Goal: Task Accomplishment & Management: Manage account settings

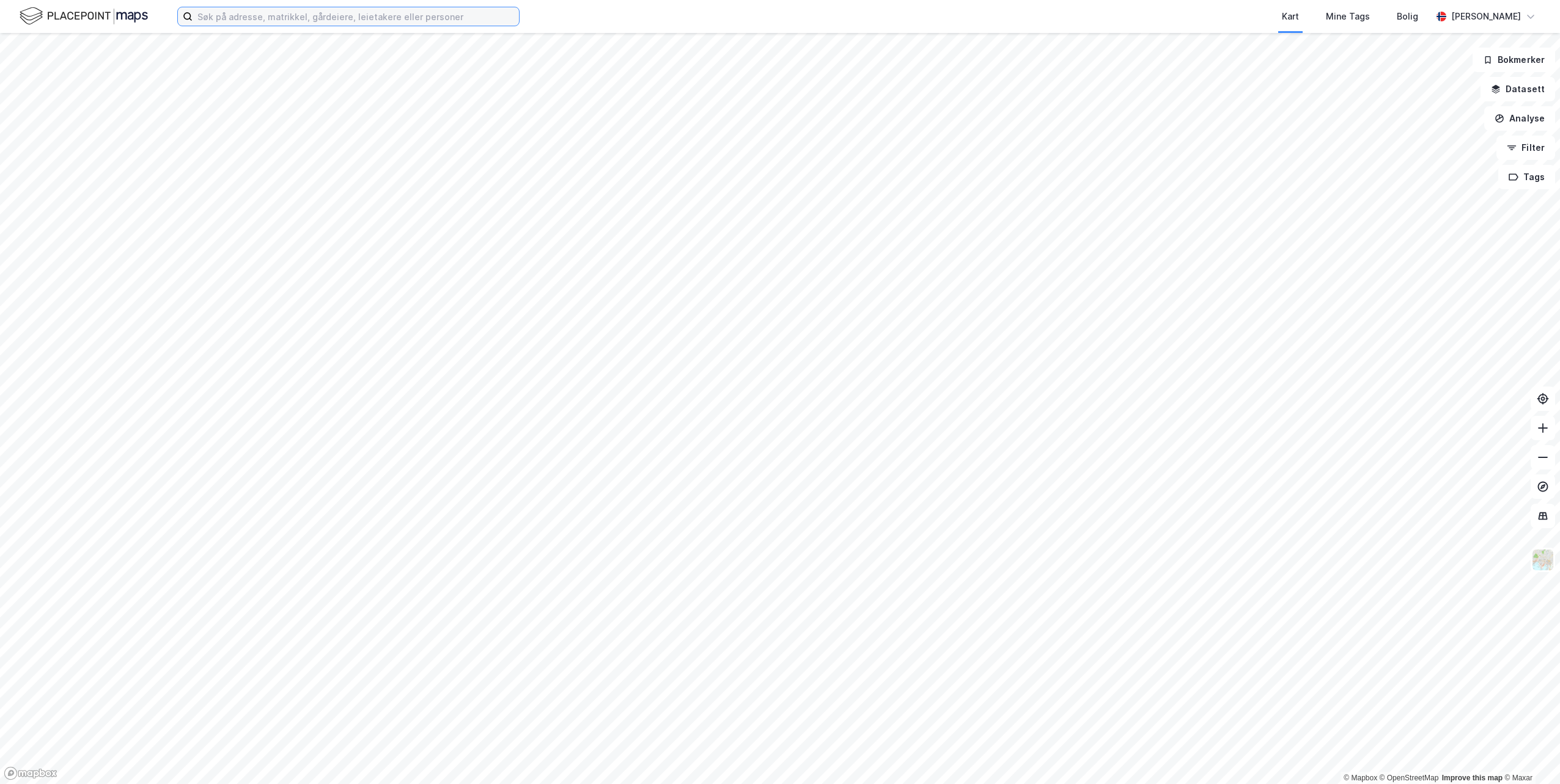
click at [269, 16] on input at bounding box center [355, 16] width 326 height 18
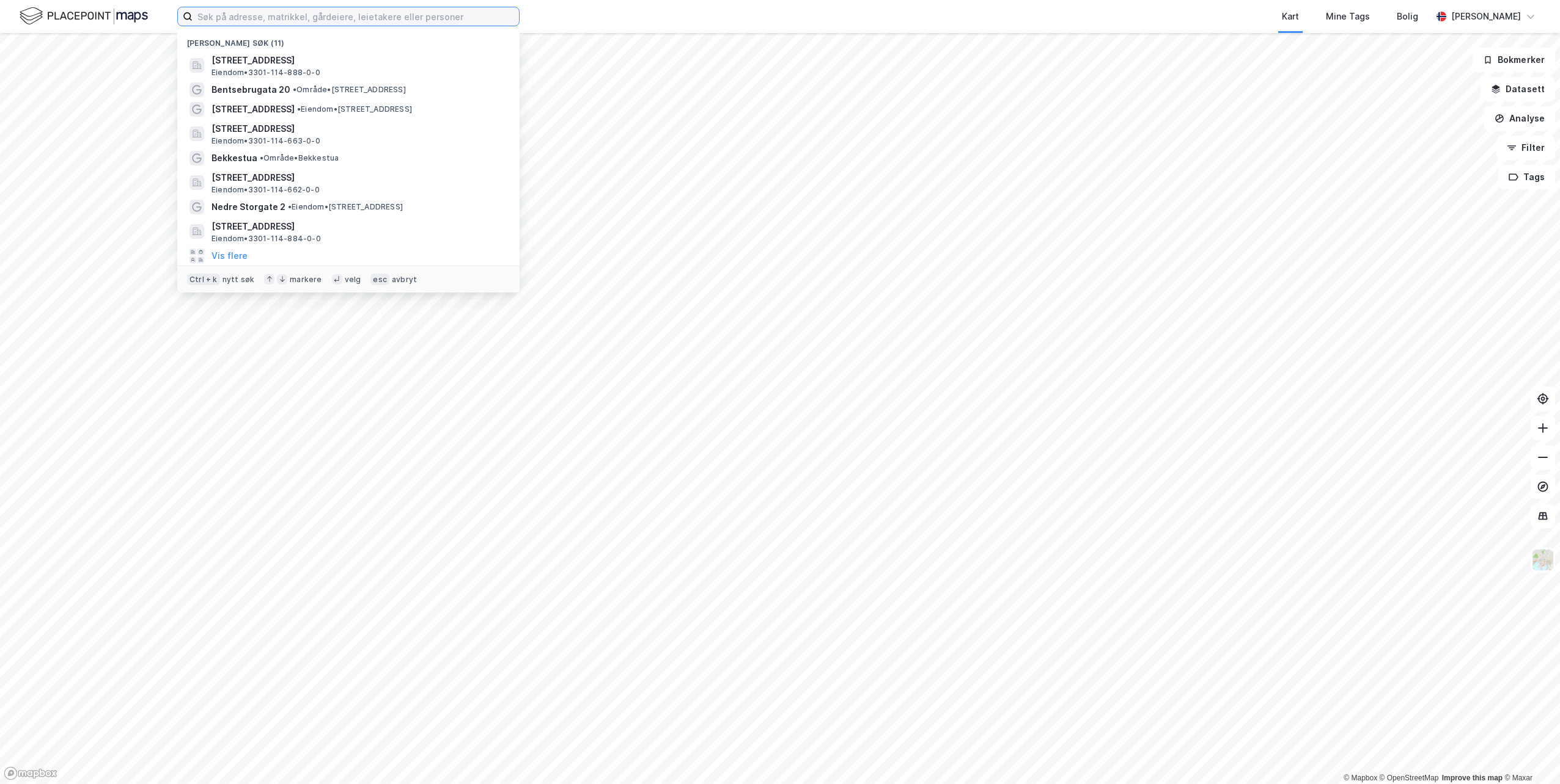
paste input "Ingeniør [STREET_ADDRESS]"
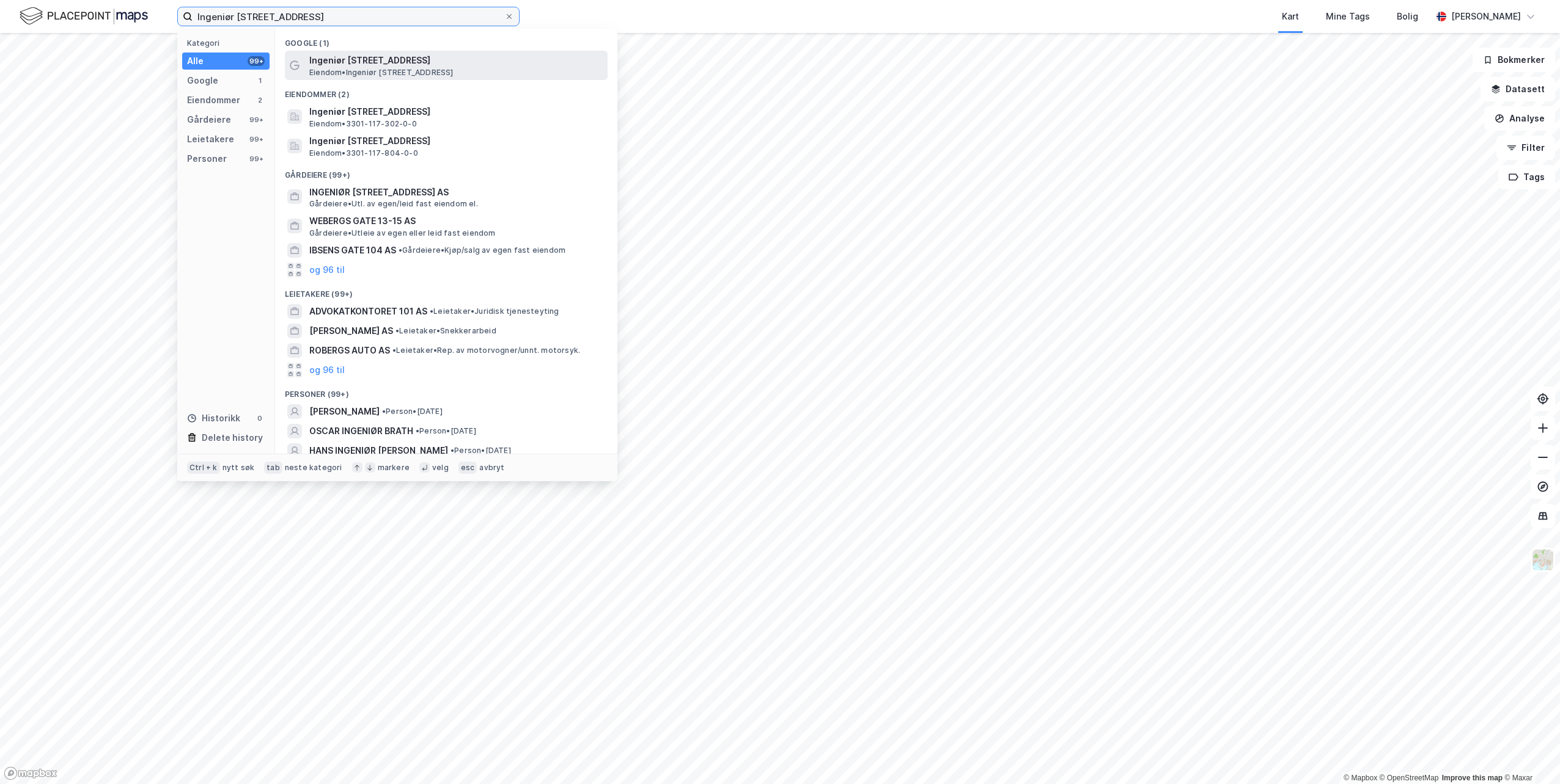
type input "Ingeniør [STREET_ADDRESS]"
click at [382, 74] on span "Eiendom • [STREET_ADDRESS]" at bounding box center [381, 73] width 145 height 10
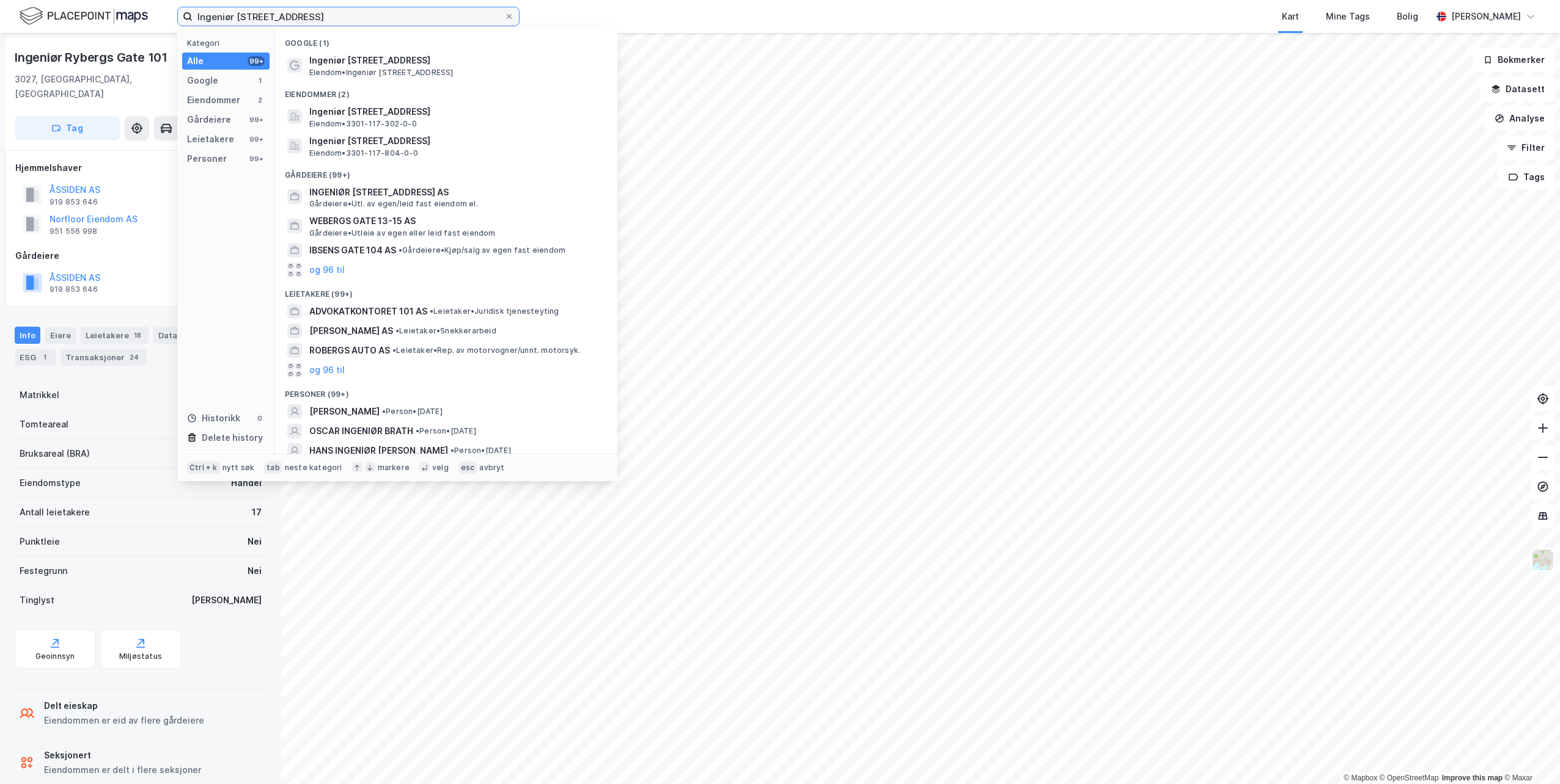
click at [327, 15] on input "Ingeniør [STREET_ADDRESS]" at bounding box center [348, 16] width 311 height 18
click at [391, 56] on span "Ingeniør [STREET_ADDRESS]" at bounding box center [455, 60] width 293 height 15
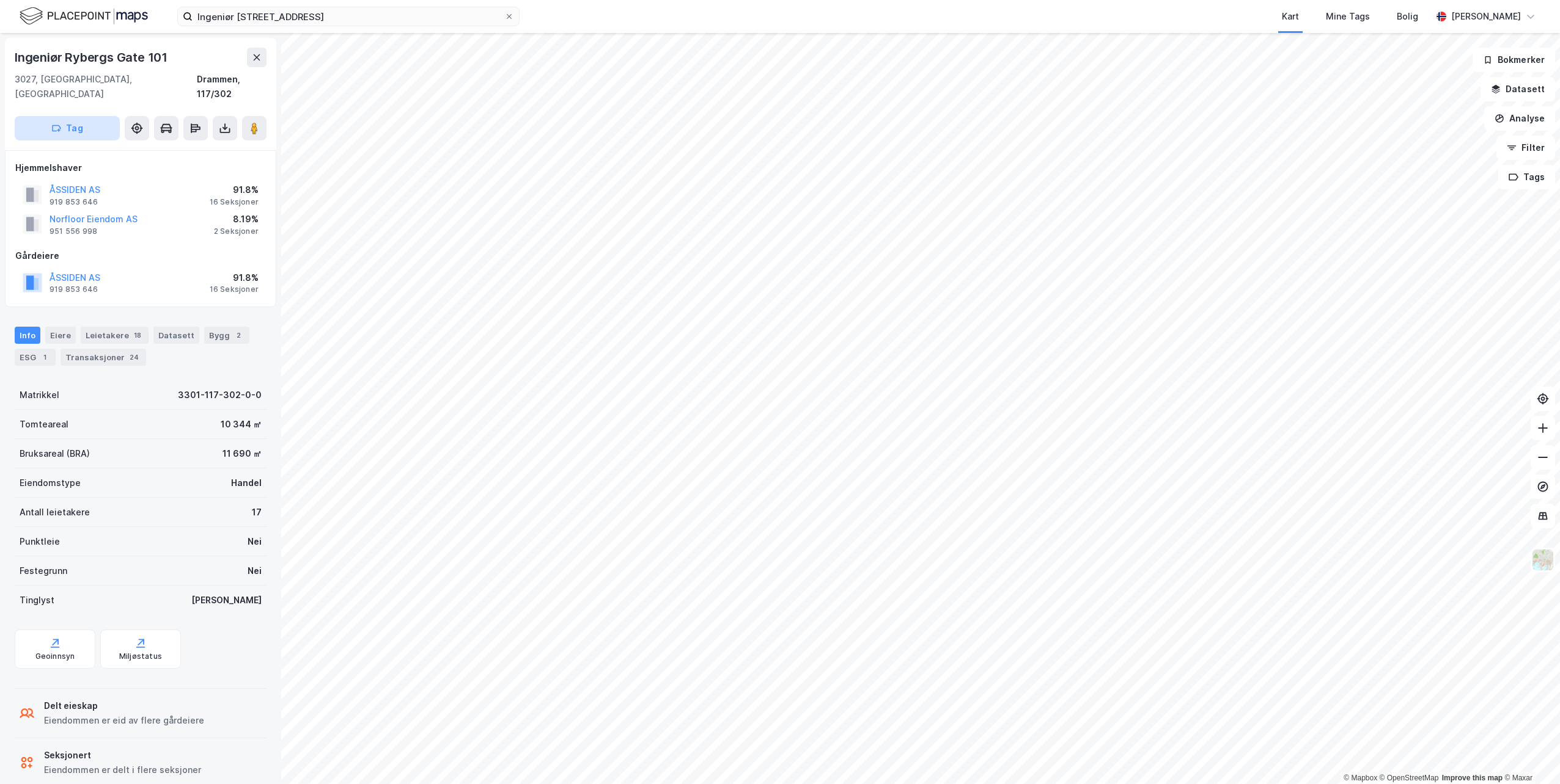
click at [79, 116] on button "Tag" at bounding box center [67, 128] width 105 height 24
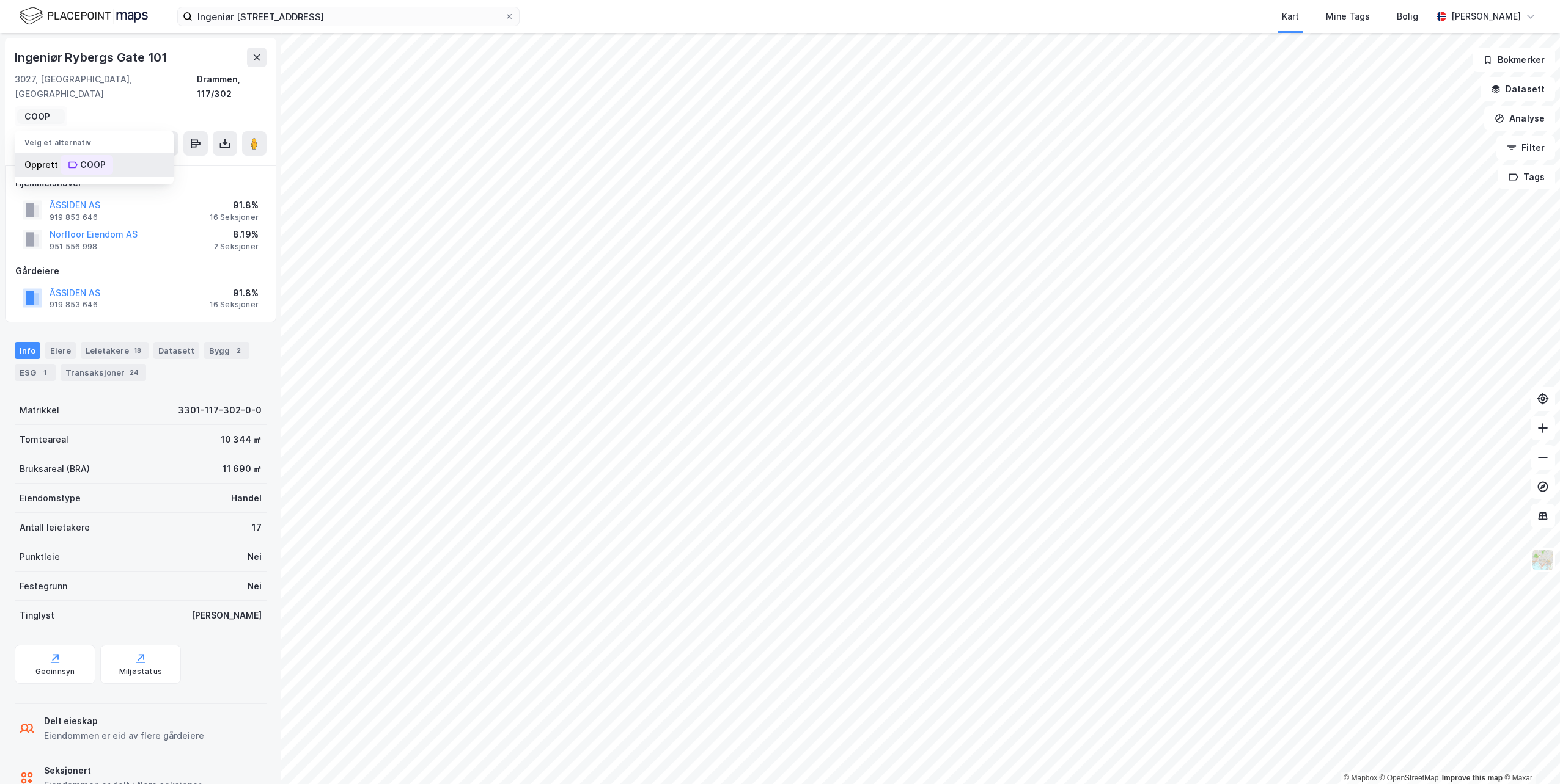
type input "COOP"
click at [89, 158] on div "COOP" at bounding box center [92, 165] width 25 height 15
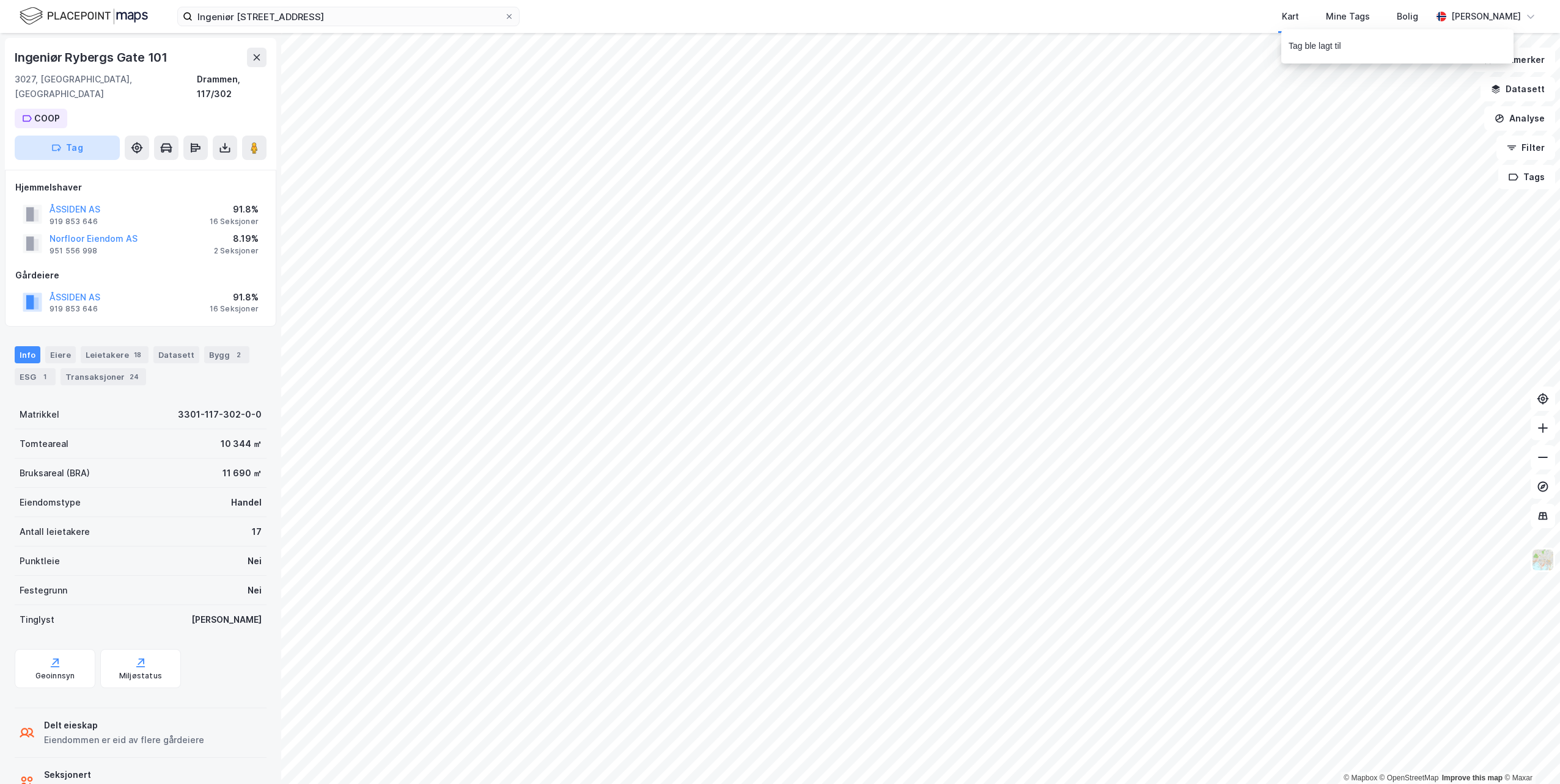
click at [78, 137] on button "Tag" at bounding box center [67, 148] width 105 height 24
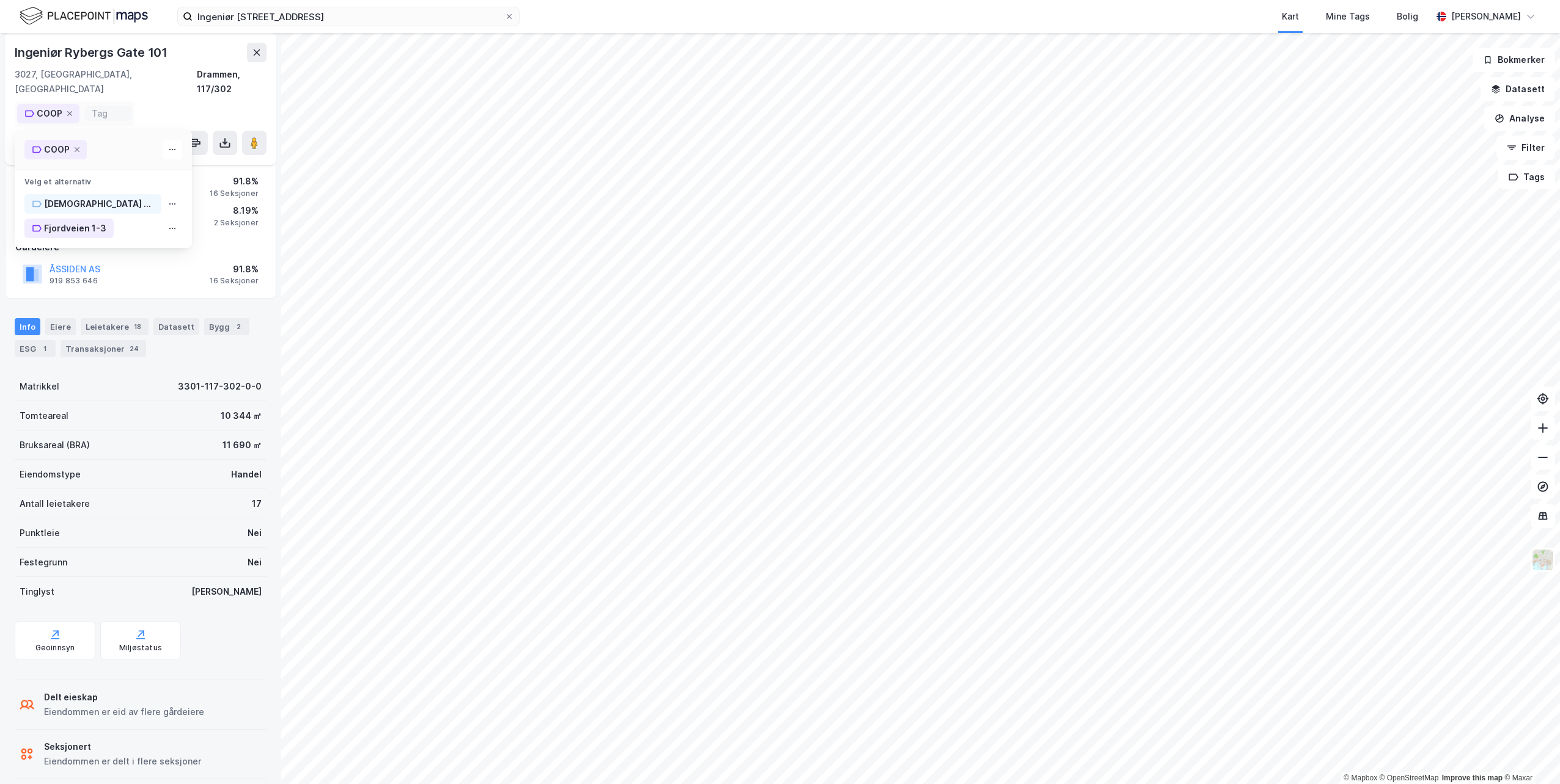
click at [52, 142] on div "COOP" at bounding box center [56, 149] width 25 height 15
click at [151, 85] on div "Ingeniør Rybergs Gate [STREET_ADDRESS] COOP Tag" at bounding box center [141, 99] width 271 height 132
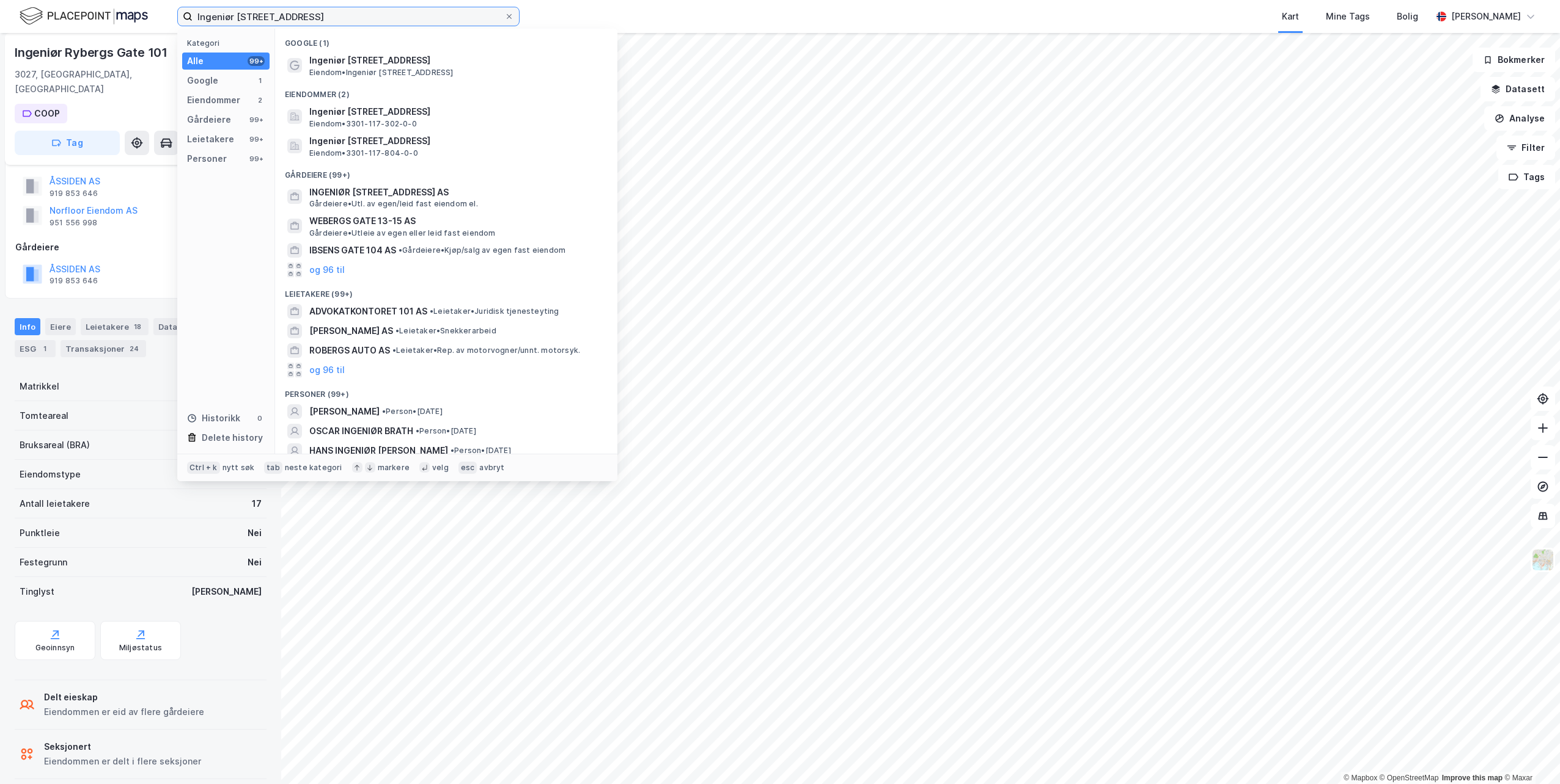
click at [327, 20] on input "Ingeniør [STREET_ADDRESS]" at bounding box center [348, 16] width 311 height 18
drag, startPoint x: 327, startPoint y: 16, endPoint x: 167, endPoint y: 22, distance: 160.1
click at [167, 22] on div "Ingeniør Rybergs gate 101 Kategori Alle 99+ Google 1 Eiendommer 2 Gårdeiere 99+…" at bounding box center [780, 16] width 1560 height 33
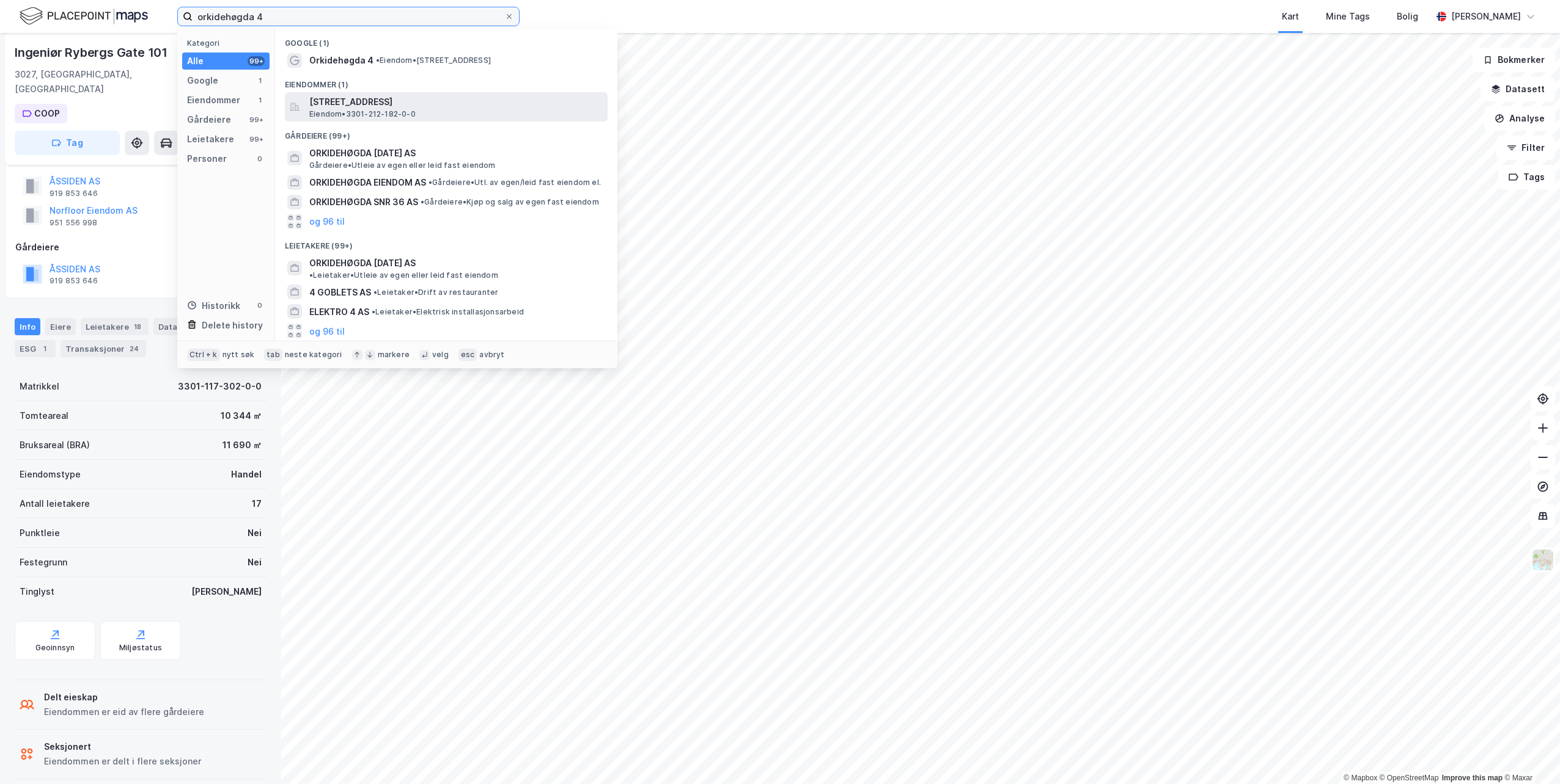
type input "orkidehøgda 4"
click at [358, 97] on span "[STREET_ADDRESS]" at bounding box center [455, 102] width 293 height 15
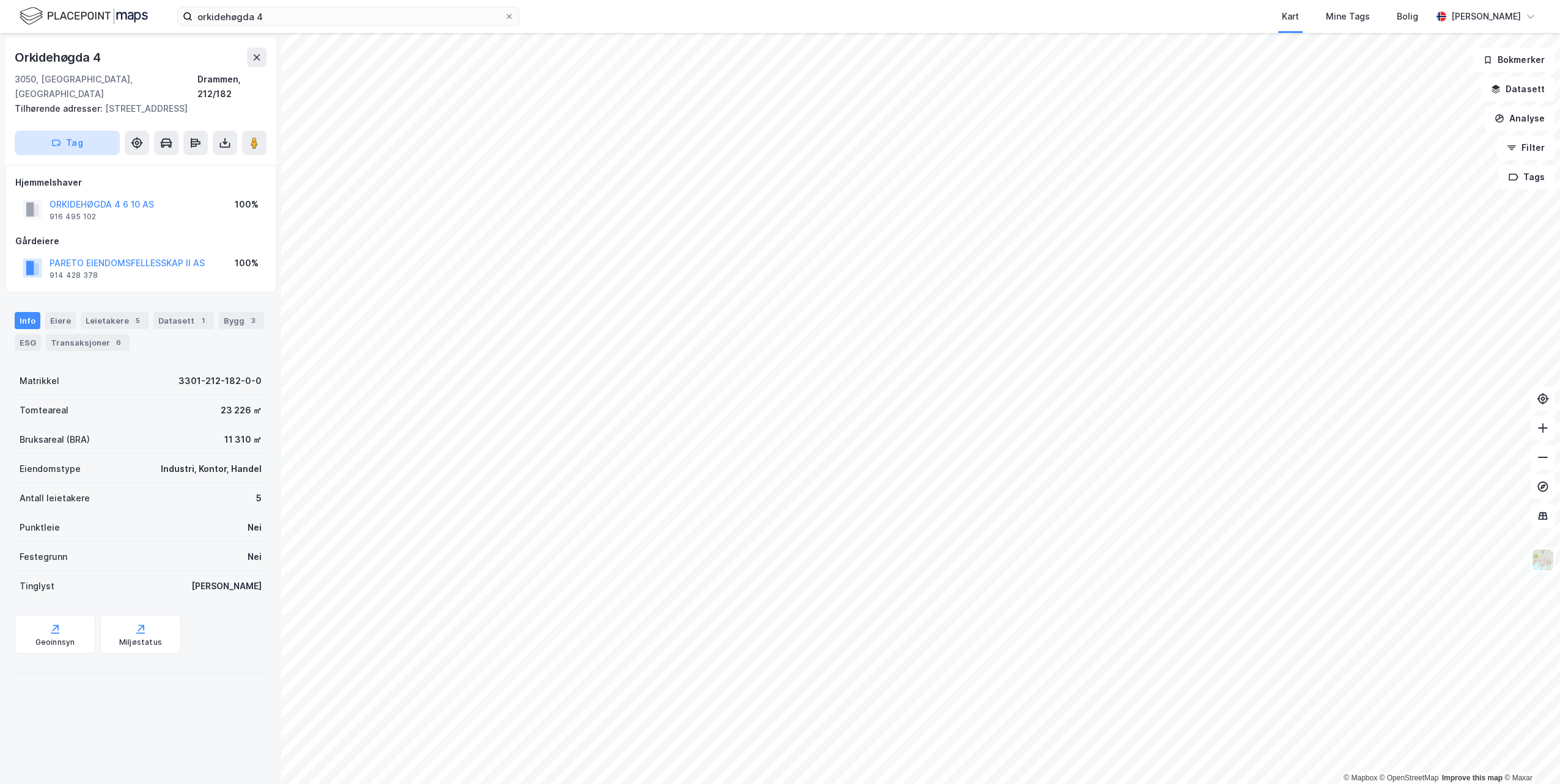
click at [72, 132] on button "Tag" at bounding box center [67, 143] width 105 height 24
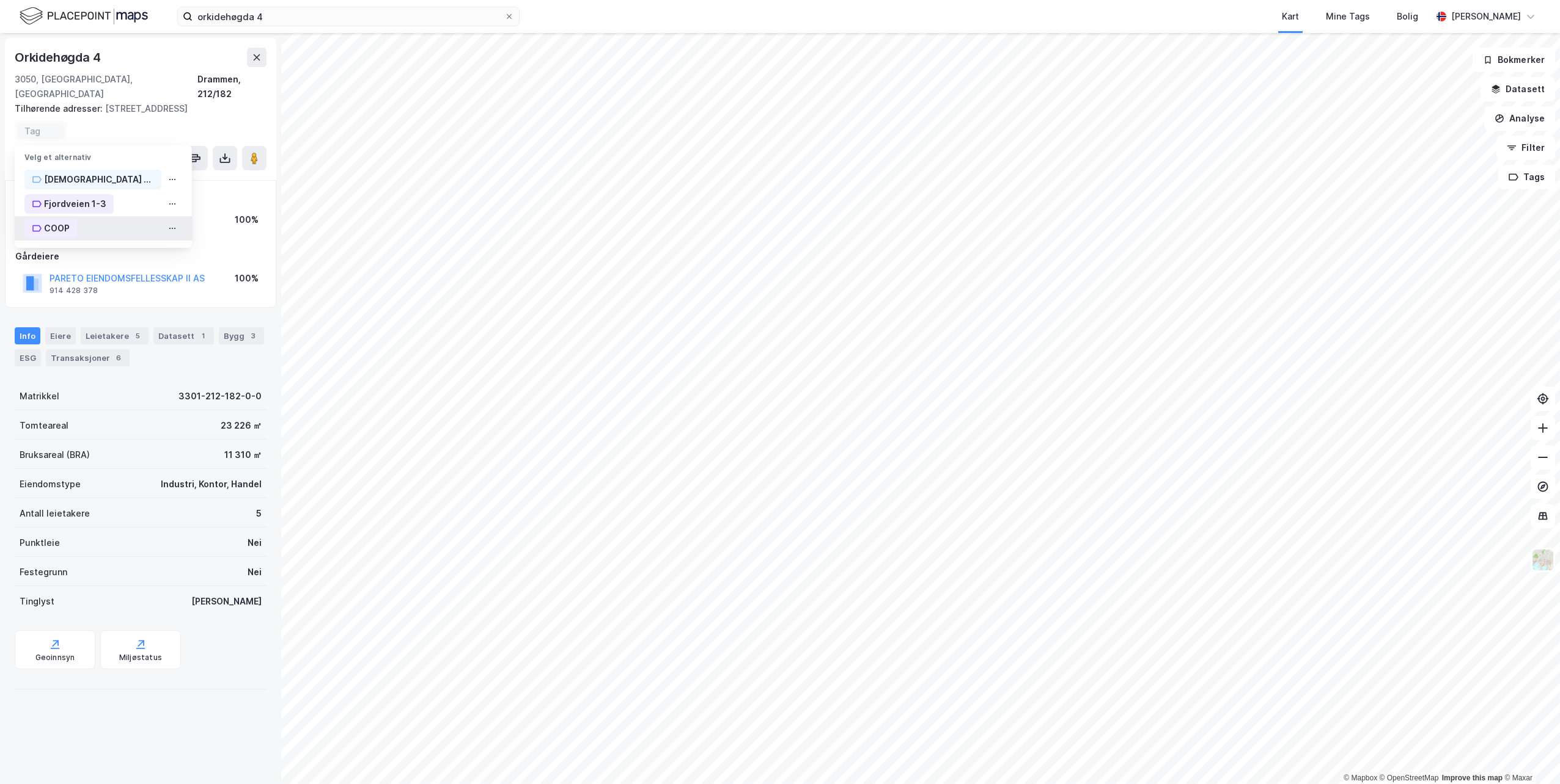
click at [61, 221] on div "COOP" at bounding box center [56, 229] width 25 height 15
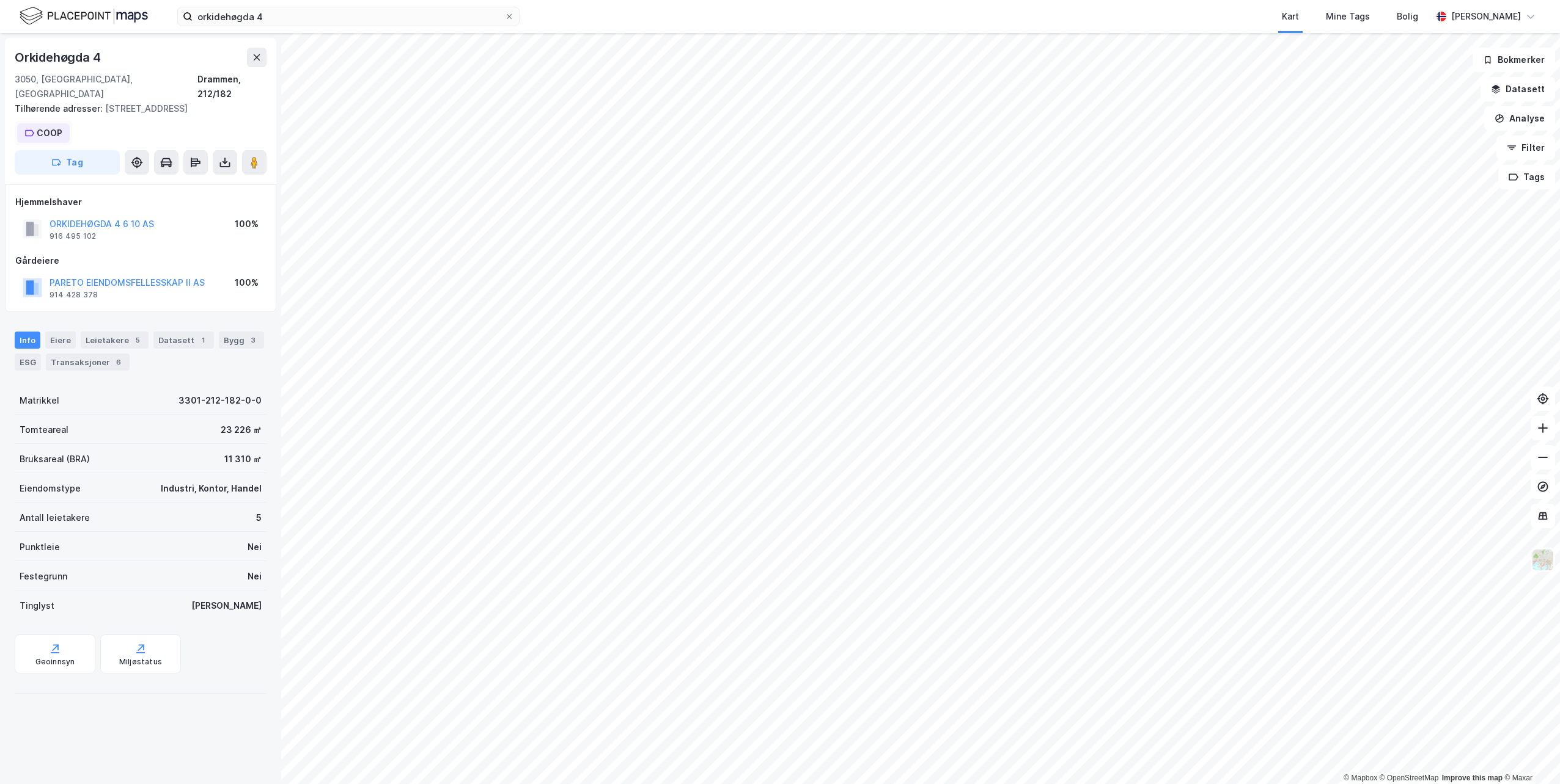
click at [52, 126] on div "COOP" at bounding box center [49, 133] width 25 height 15
click at [114, 78] on div "3050, [GEOGRAPHIC_DATA], [GEOGRAPHIC_DATA]" at bounding box center [106, 87] width 183 height 29
click at [101, 332] on div "Leietakere 5" at bounding box center [114, 340] width 68 height 17
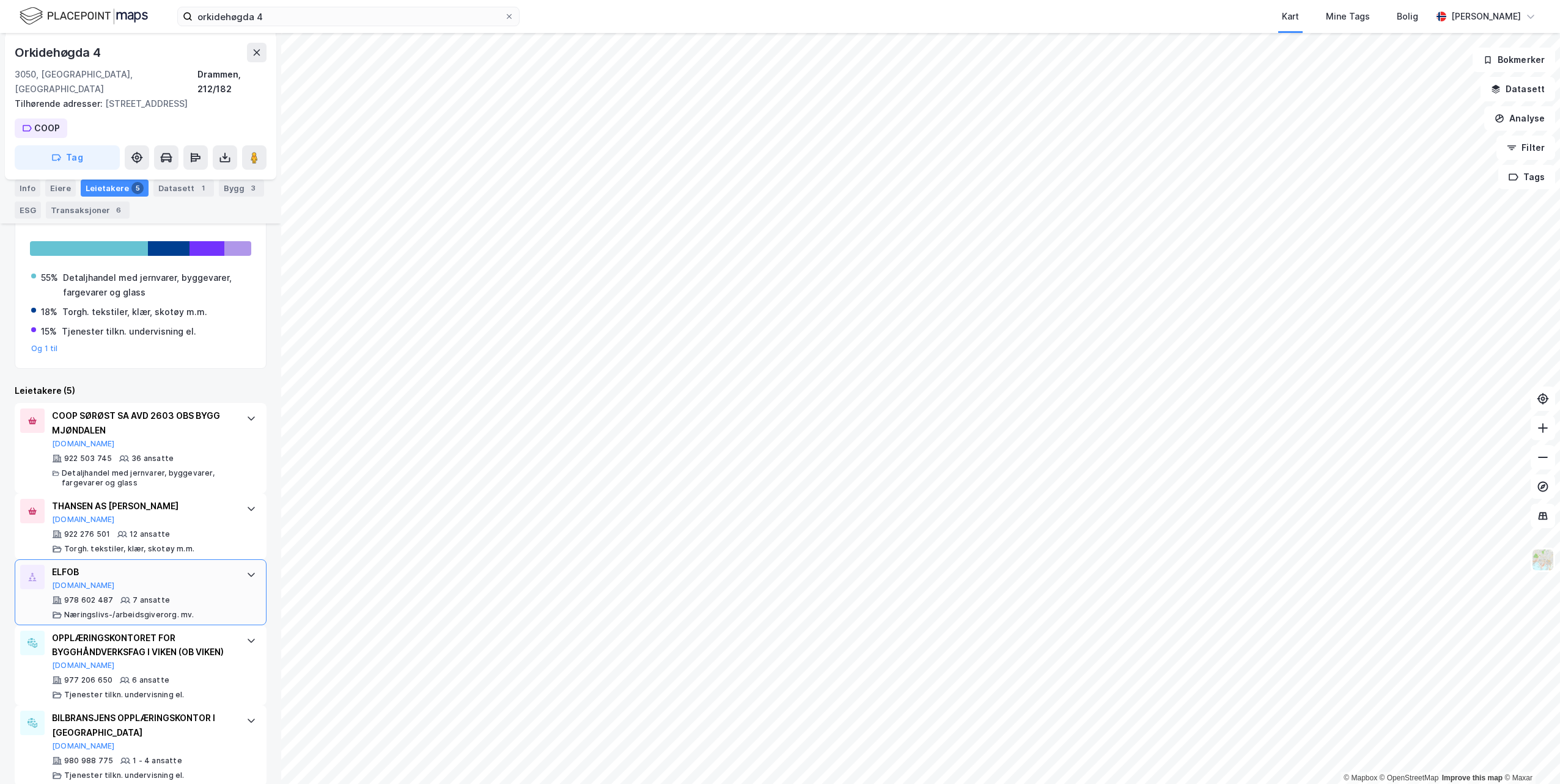
scroll to position [235, 0]
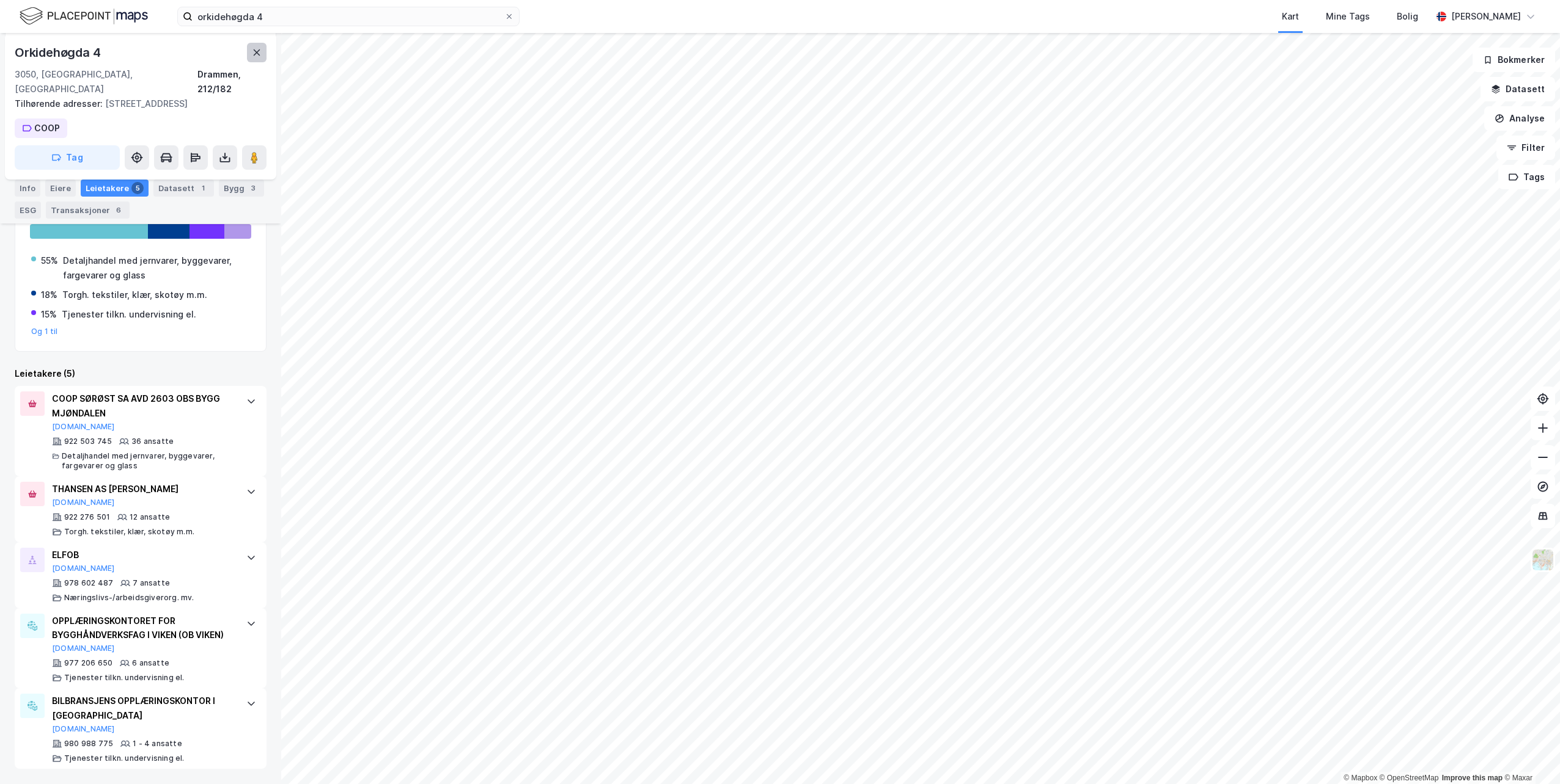
click at [256, 54] on icon at bounding box center [257, 52] width 7 height 6
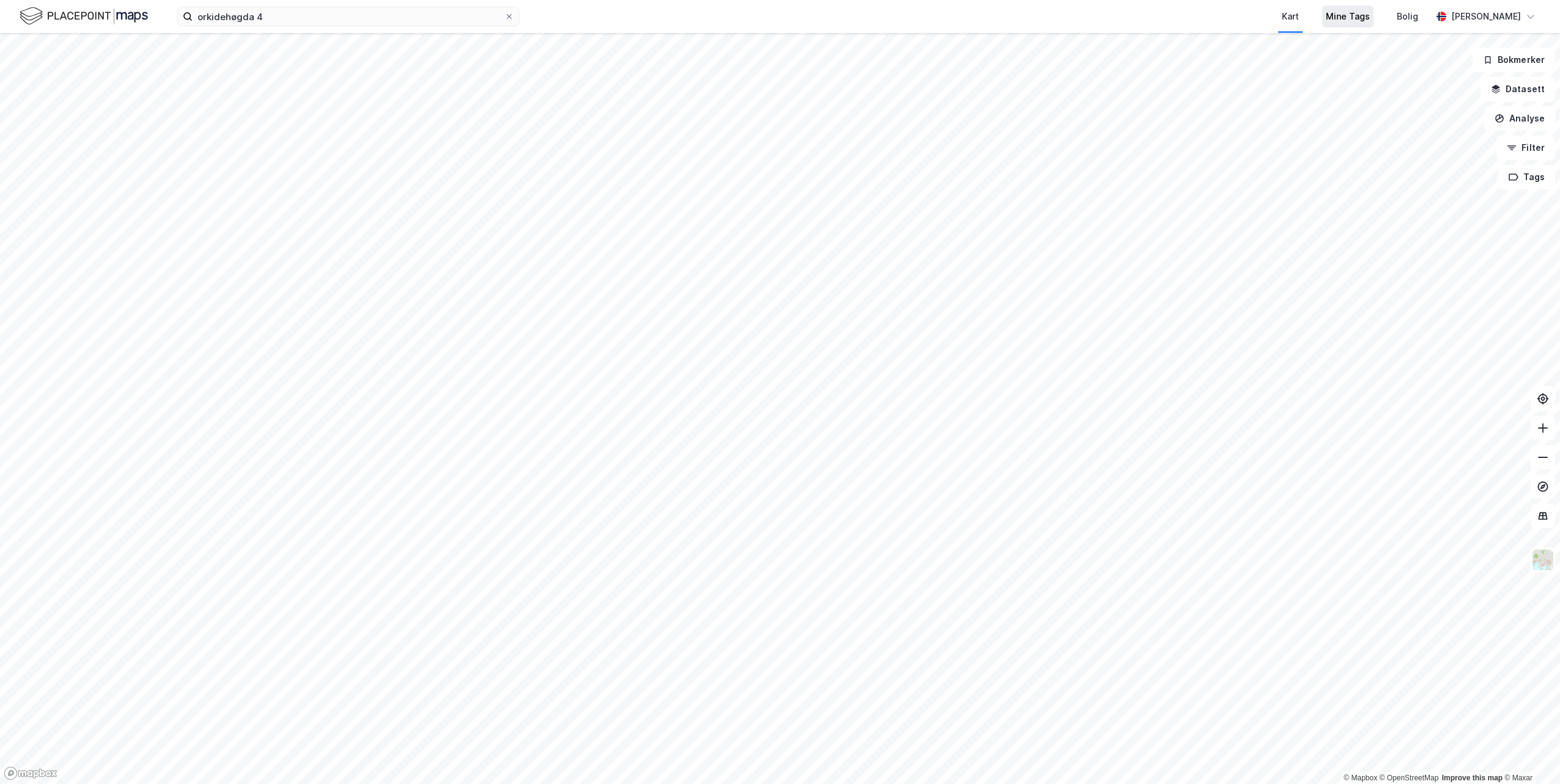
click at [1325, 18] on div "Mine Tags" at bounding box center [1348, 16] width 44 height 15
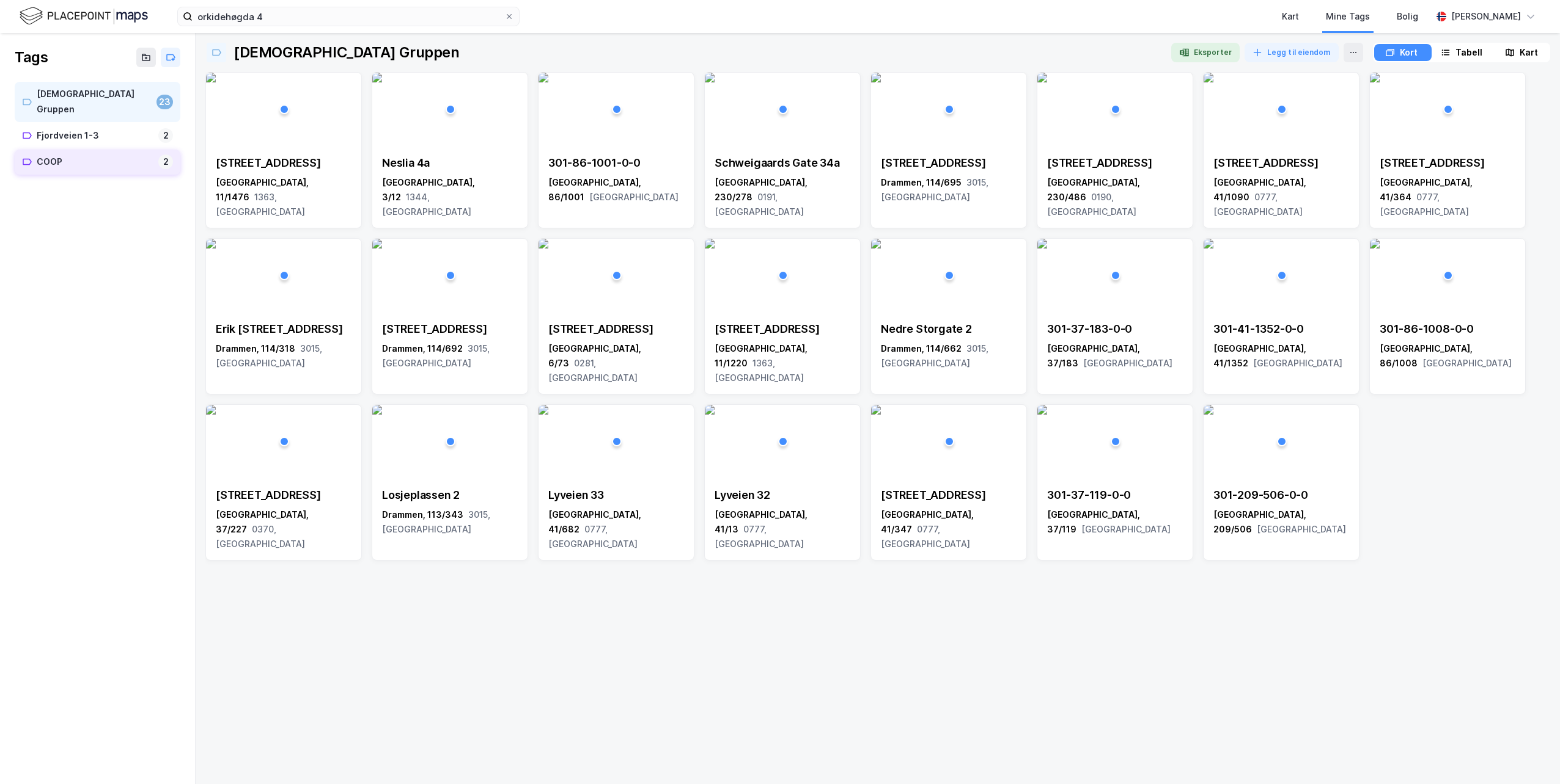
click at [60, 154] on div "COOP" at bounding box center [95, 162] width 117 height 16
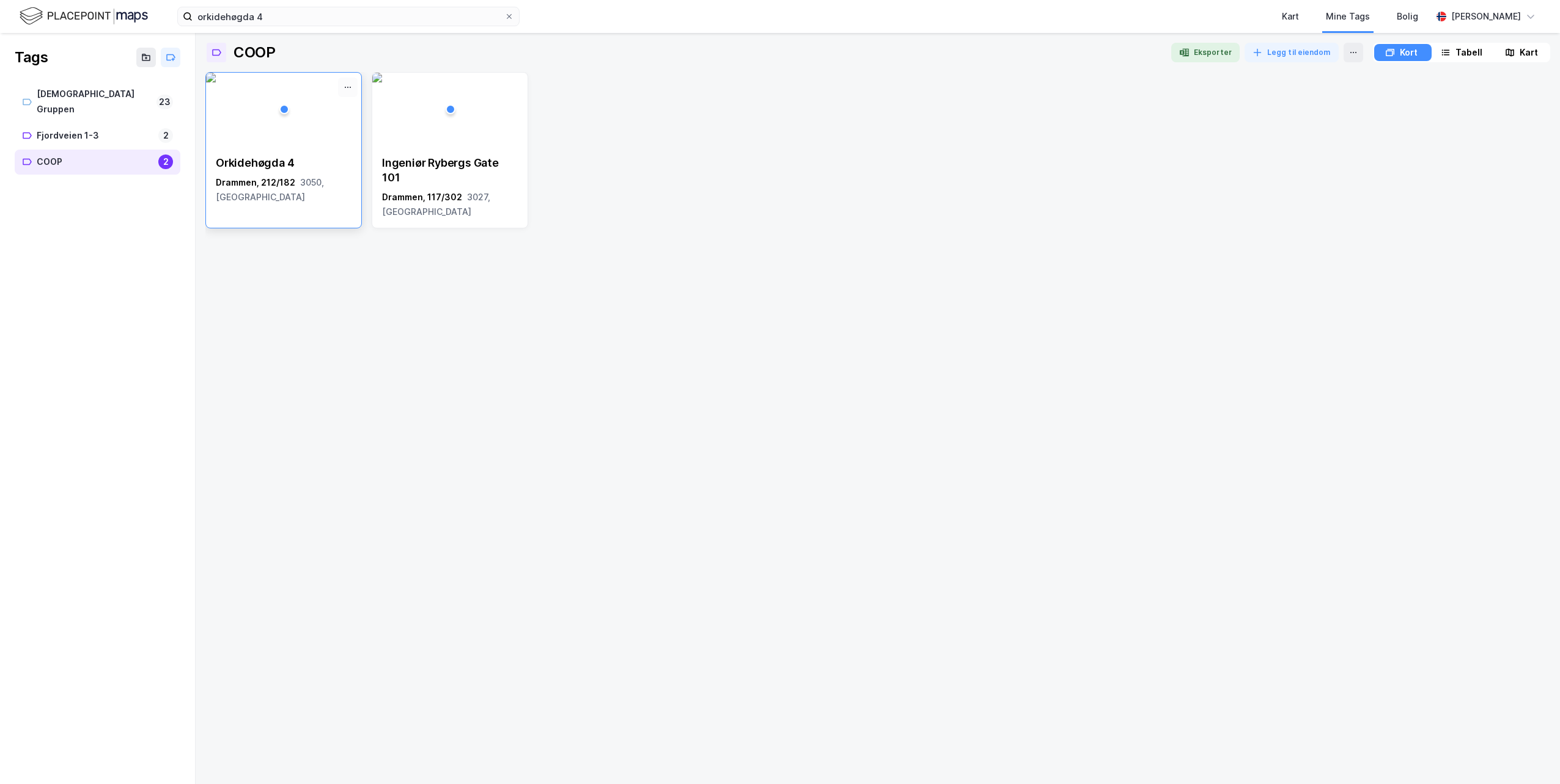
click at [342, 88] on button at bounding box center [348, 87] width 20 height 20
click at [382, 82] on img at bounding box center [378, 78] width 10 height 10
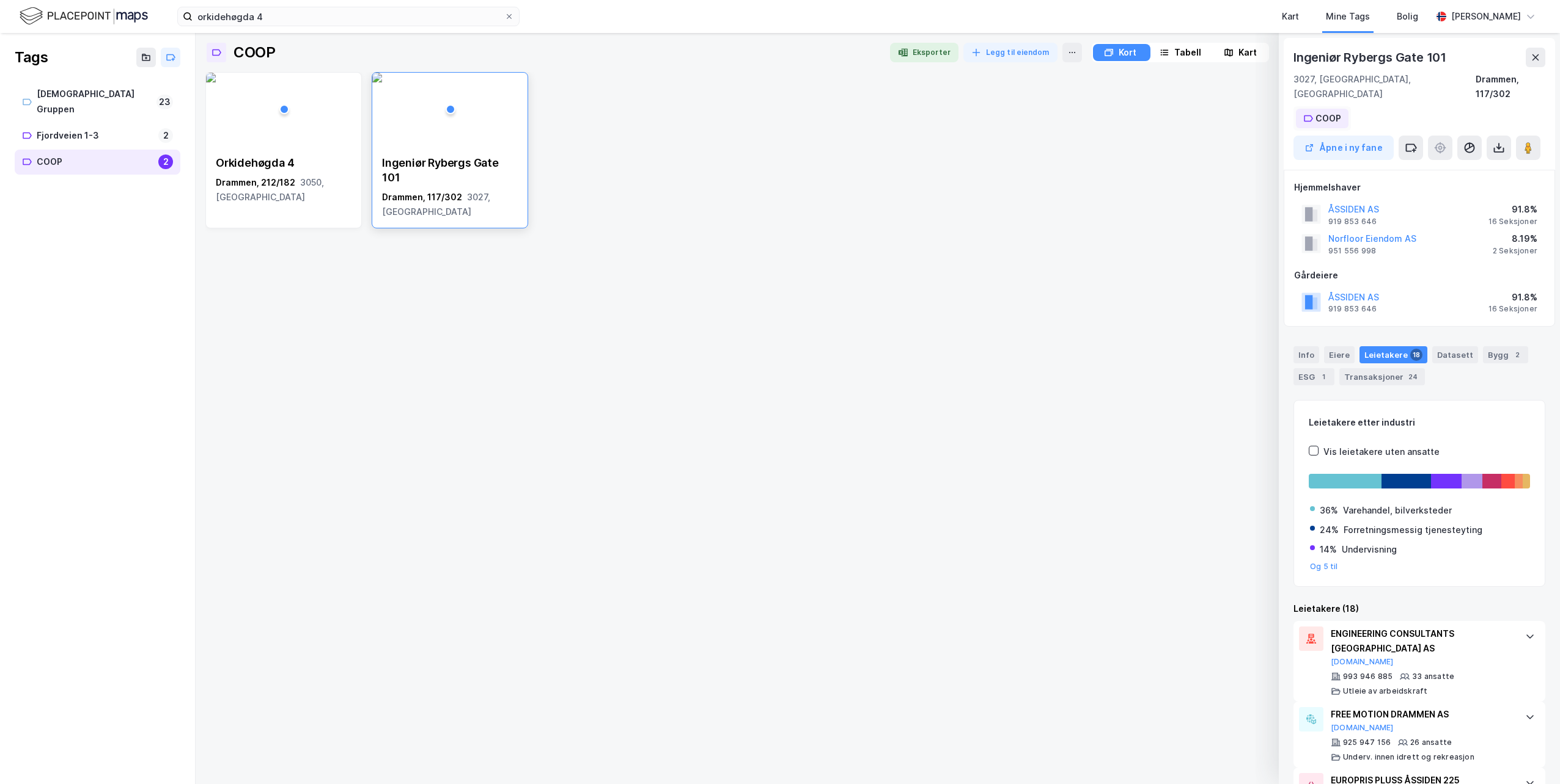
click at [1328, 111] on div "COOP" at bounding box center [1328, 118] width 25 height 15
click at [1392, 175] on div "COOP" at bounding box center [1379, 182] width 25 height 15
click at [1270, 161] on div "Orkidehøgda 4 Drammen, 212/182 3050, [STREET_ADDRESS]" at bounding box center [877, 149] width 1344 height 156
click at [1281, 16] on div "Kart" at bounding box center [1290, 16] width 17 height 15
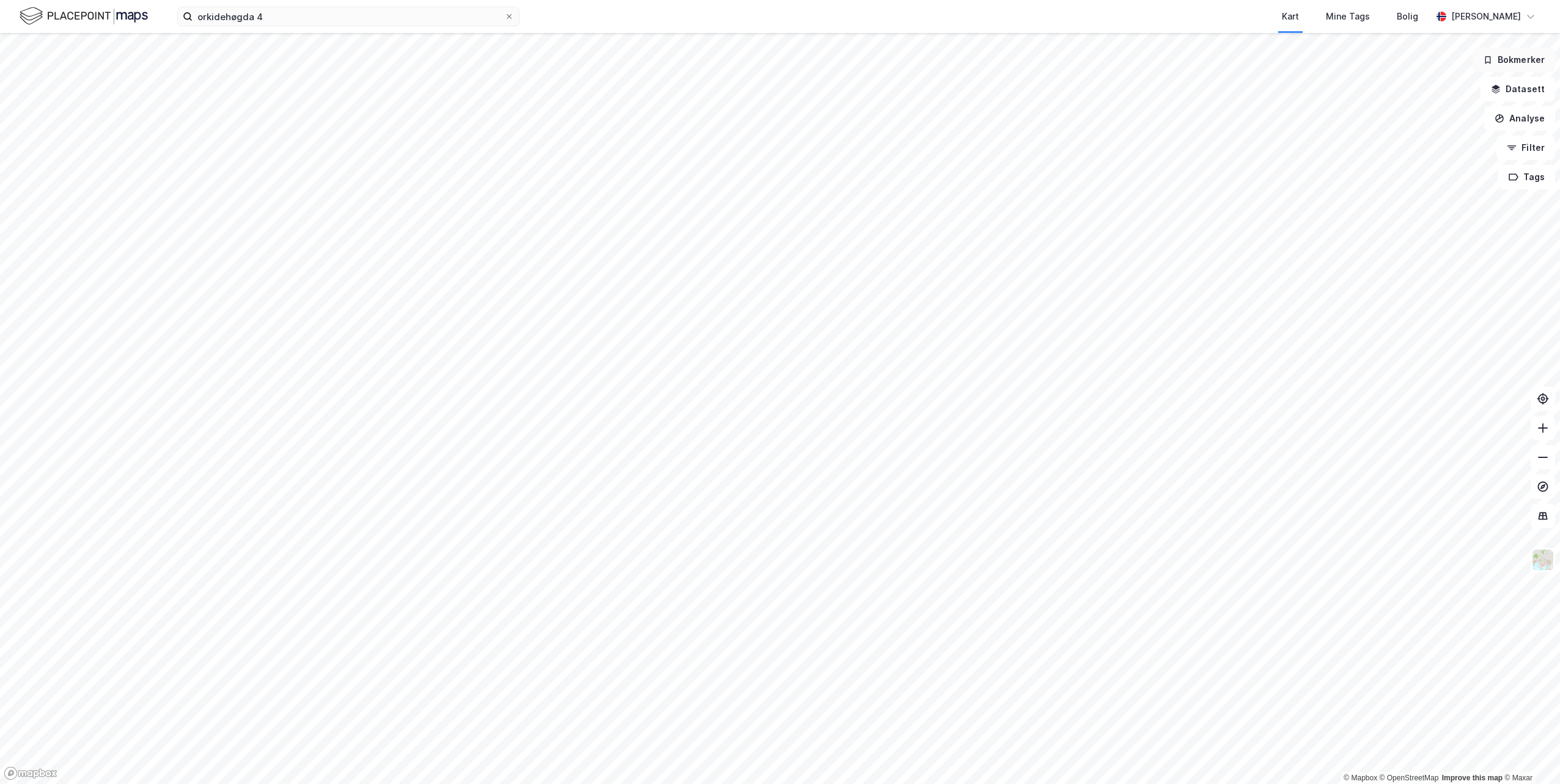
click at [1512, 67] on button "Bokmerker" at bounding box center [1513, 60] width 83 height 24
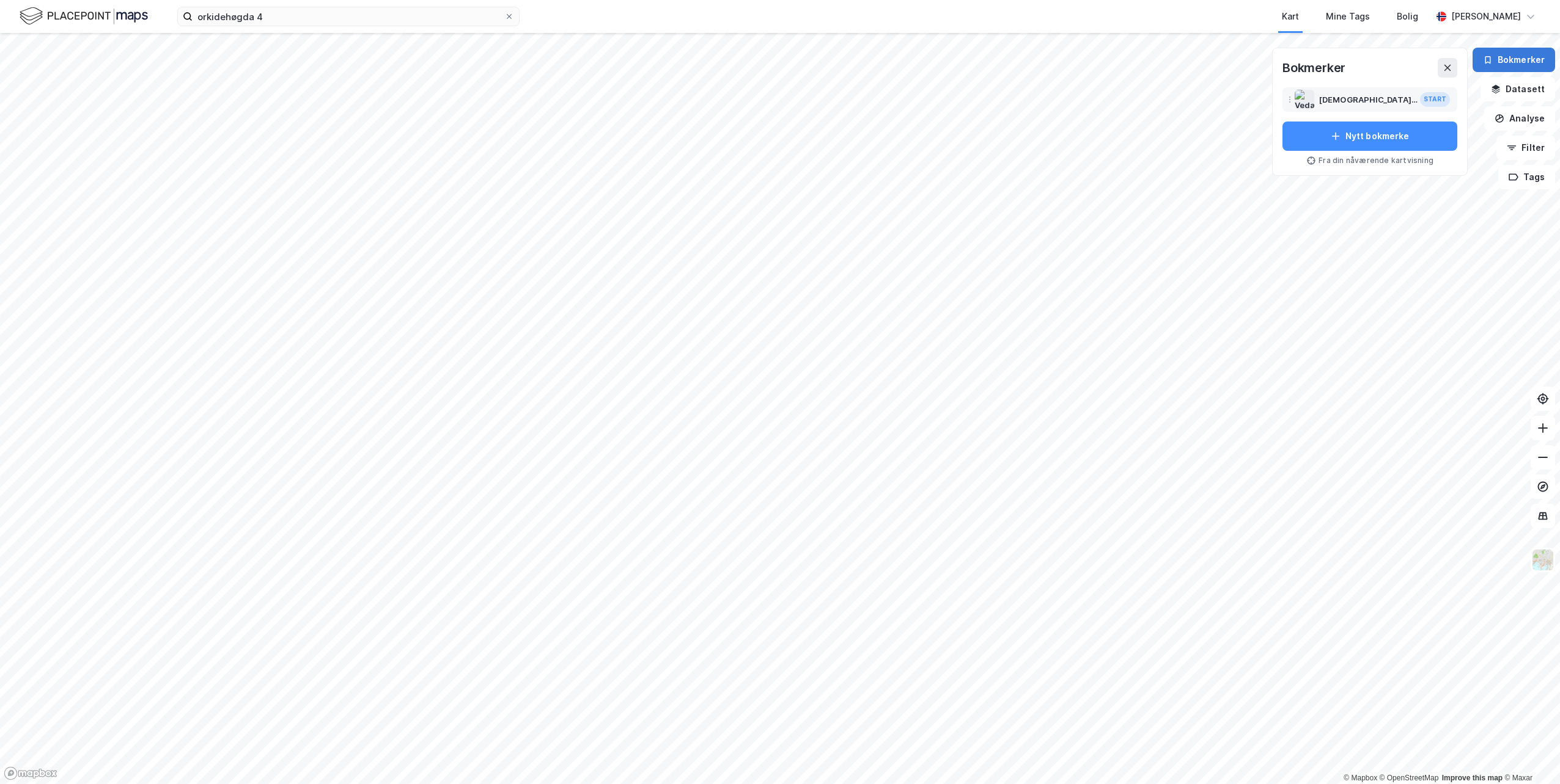
click at [1512, 67] on button "Bokmerker" at bounding box center [1513, 60] width 83 height 24
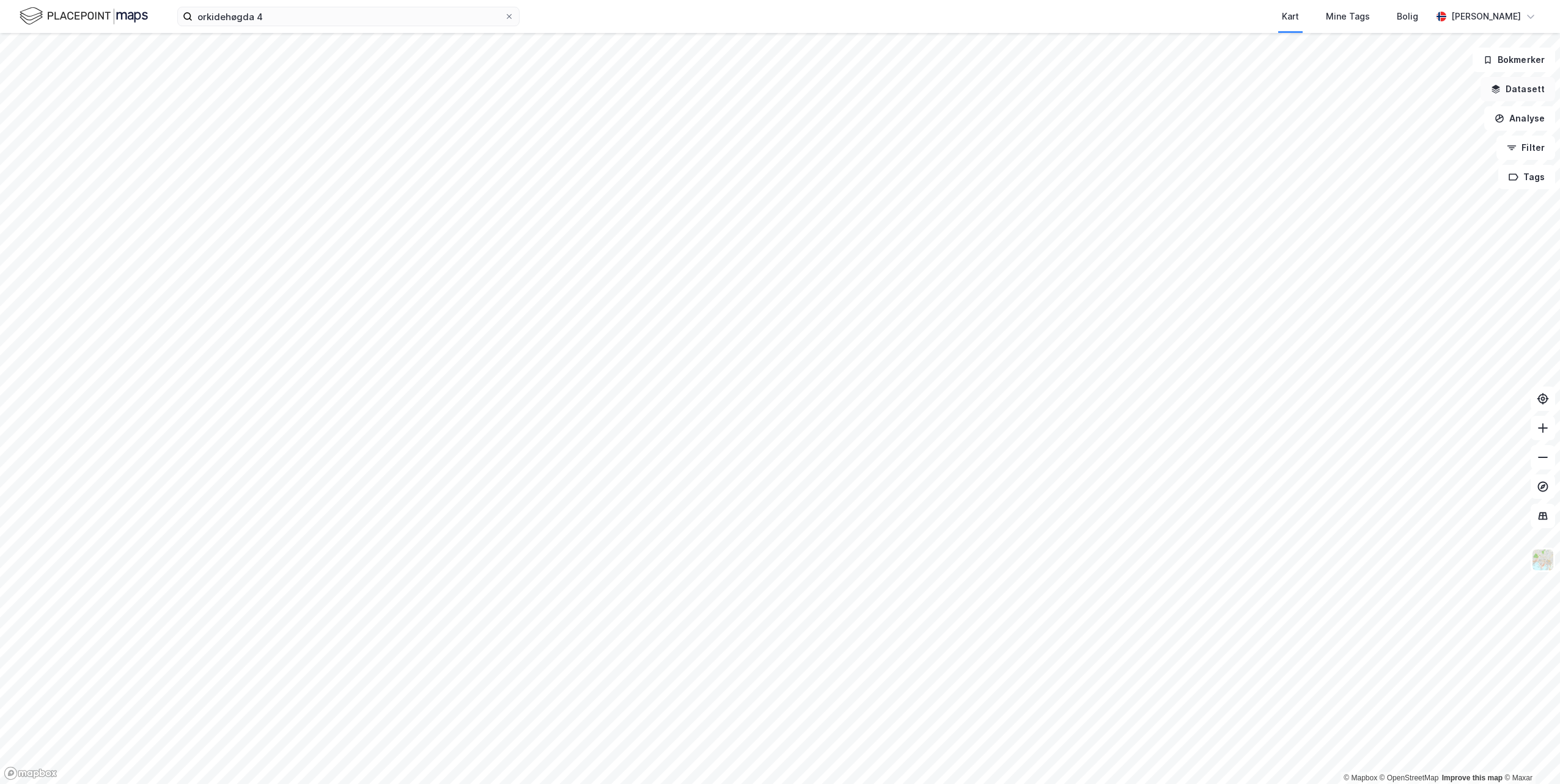
click at [1519, 88] on button "Datasett" at bounding box center [1518, 89] width 74 height 24
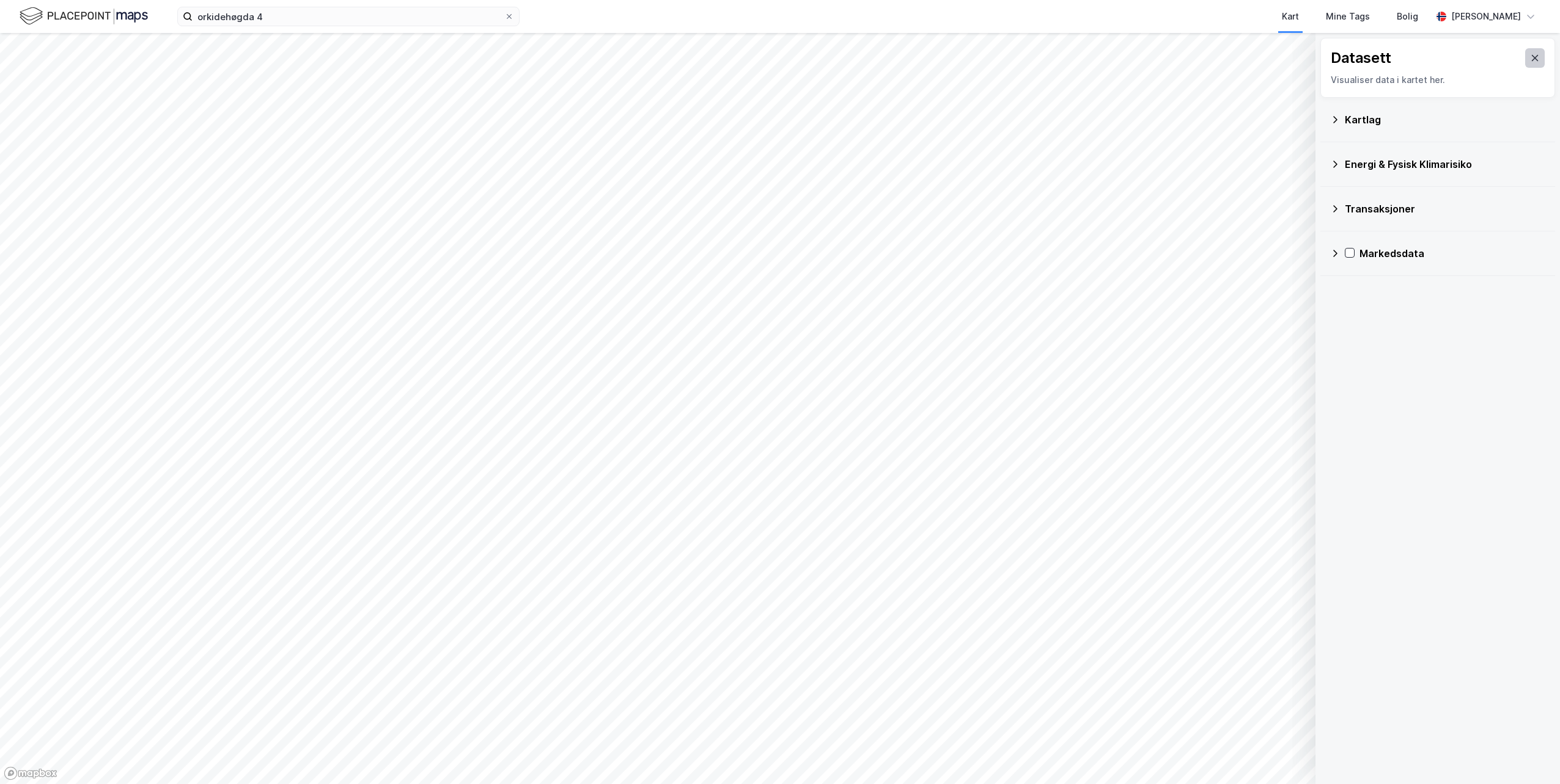
click at [1530, 59] on icon at bounding box center [1535, 58] width 10 height 10
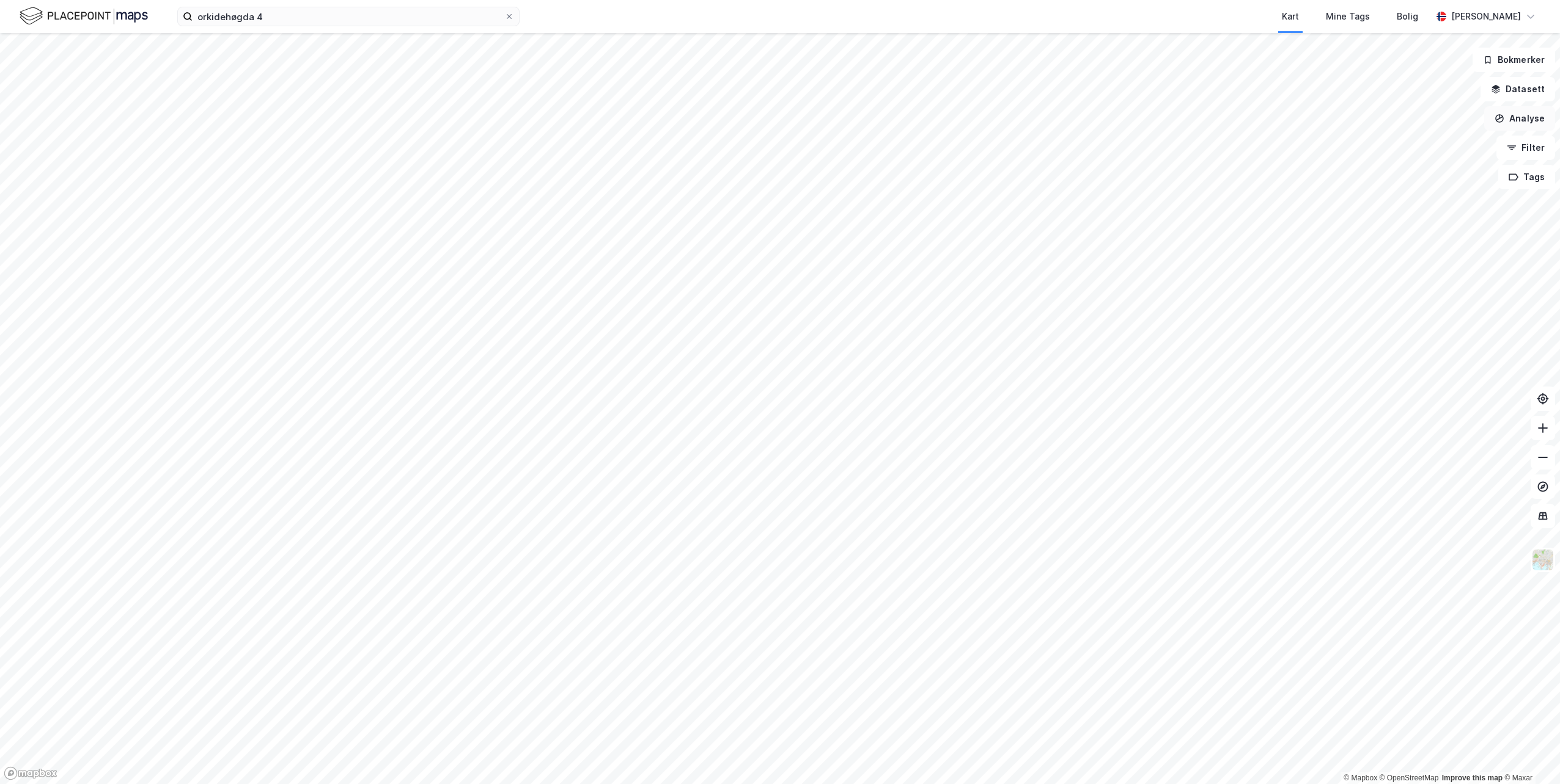
click at [1518, 118] on button "Analyse" at bounding box center [1519, 118] width 71 height 24
click at [1517, 153] on button "Filter" at bounding box center [1526, 148] width 59 height 24
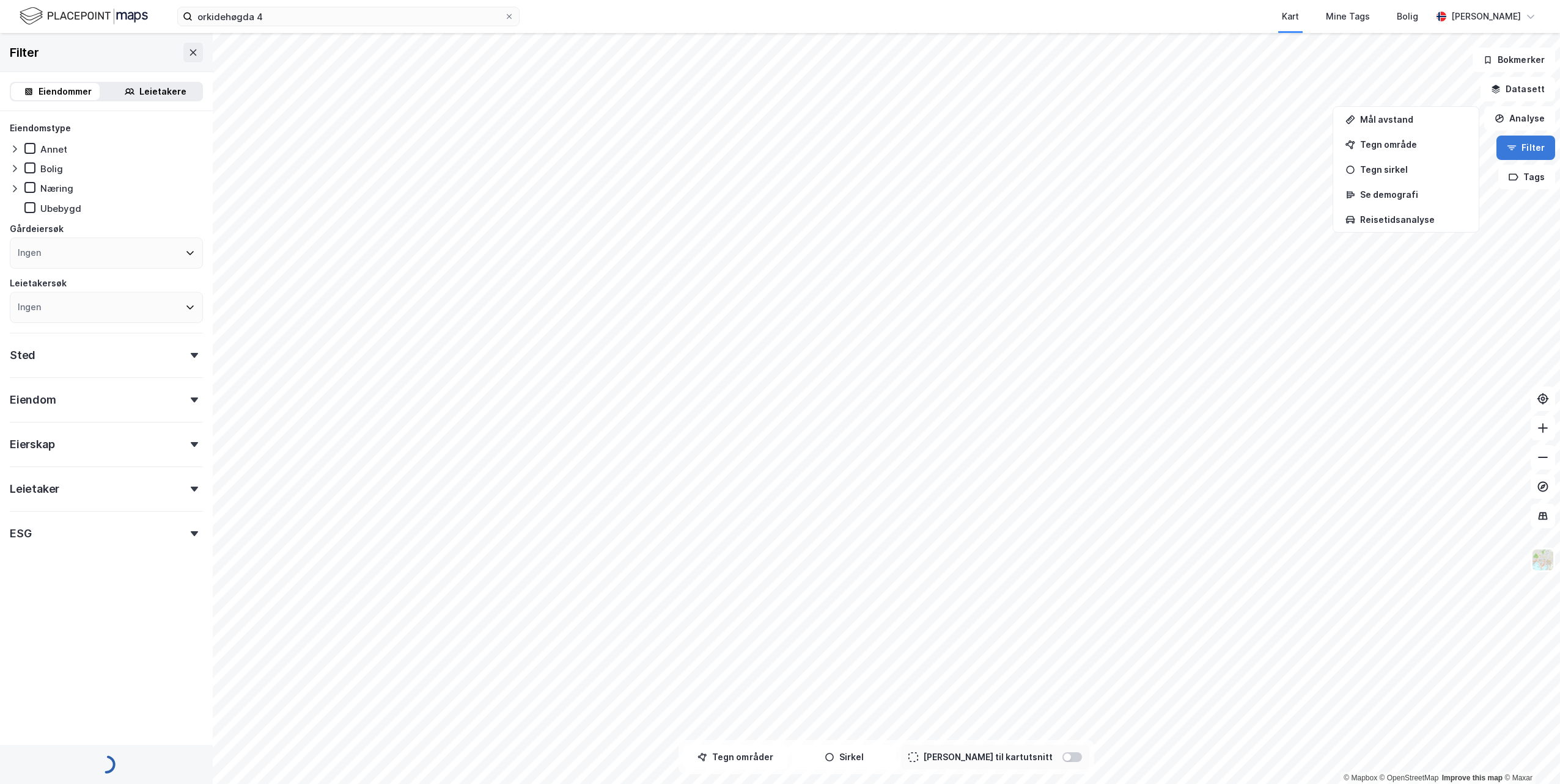
click at [1520, 149] on button "Filter" at bounding box center [1526, 148] width 59 height 24
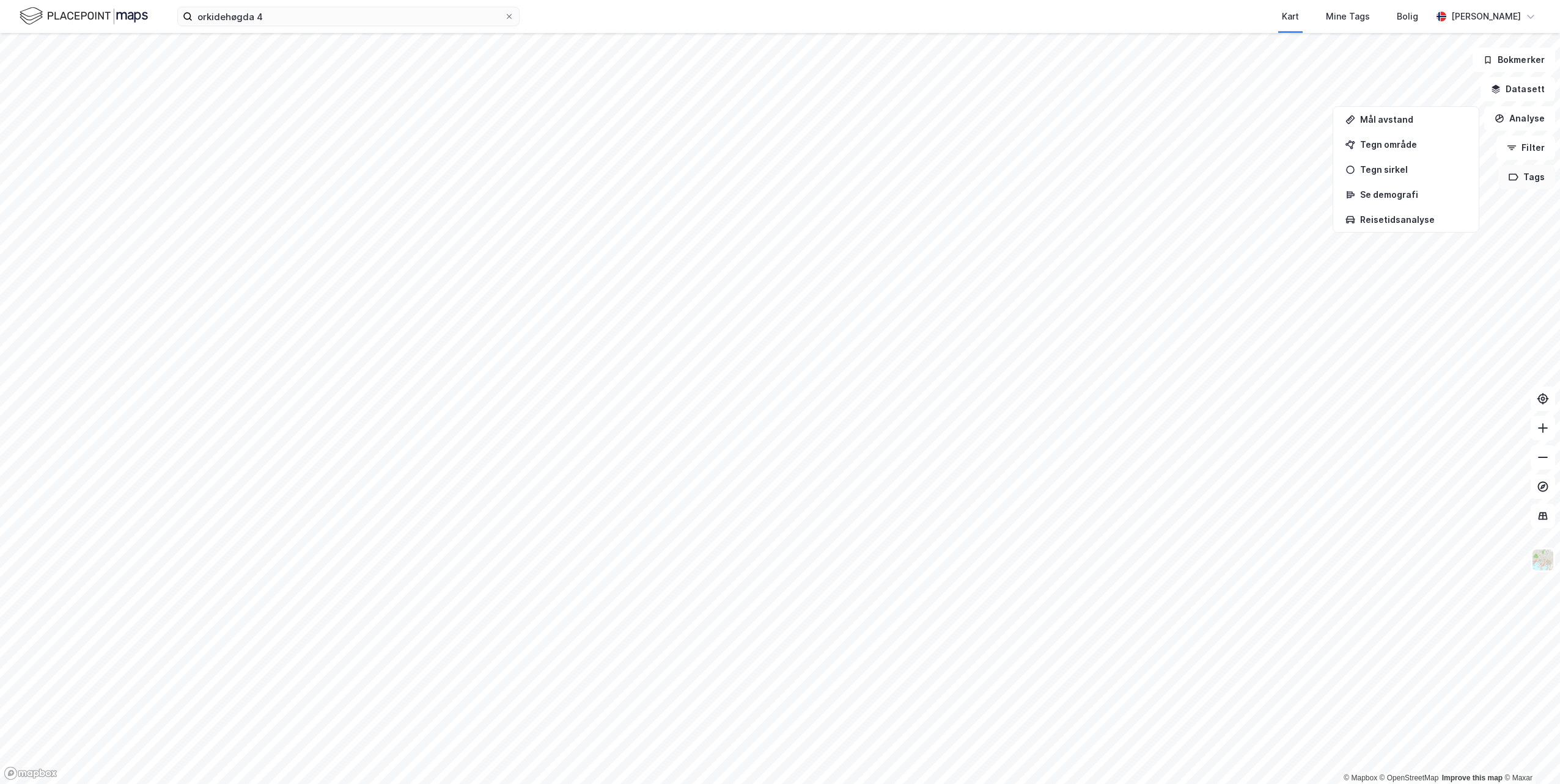
click at [1524, 184] on button "Tags" at bounding box center [1526, 177] width 57 height 24
click at [1465, 261] on div at bounding box center [1465, 261] width 7 height 7
click at [1535, 145] on button "Filter" at bounding box center [1526, 148] width 59 height 24
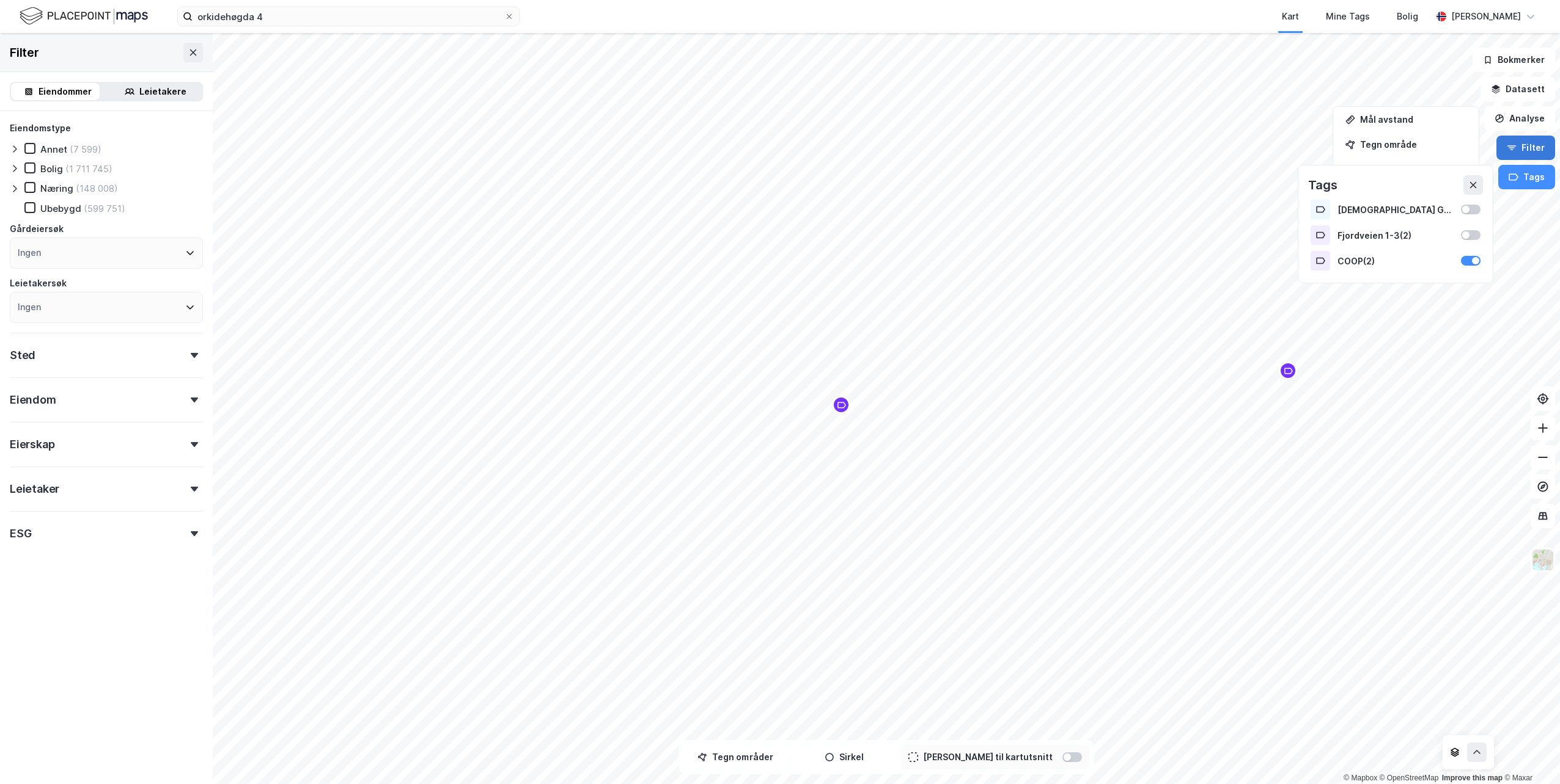
click at [1535, 145] on button "Filter" at bounding box center [1526, 148] width 59 height 24
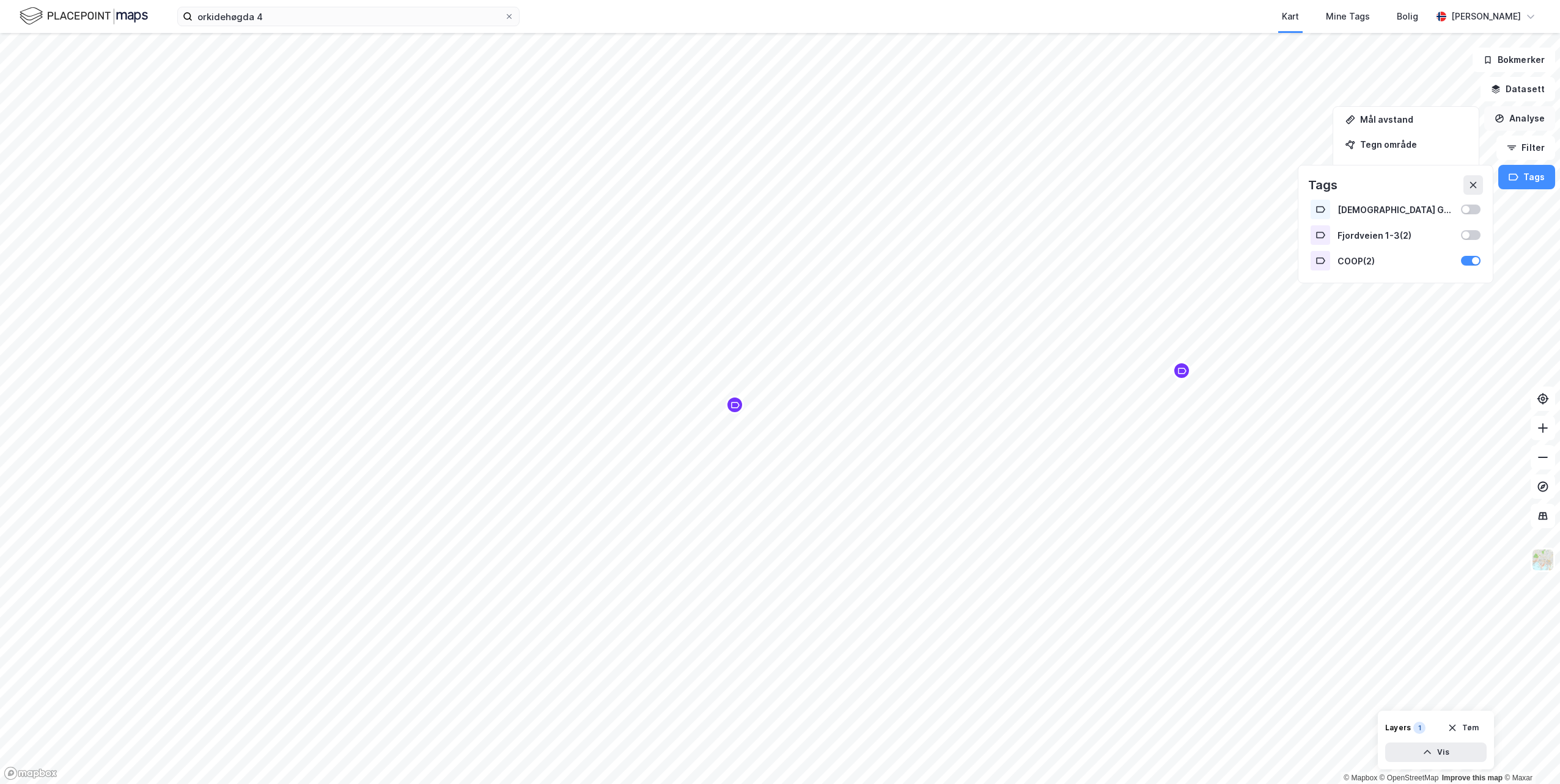
click at [1531, 116] on button "Analyse" at bounding box center [1519, 118] width 71 height 24
click at [1534, 115] on button "Analyse" at bounding box center [1519, 118] width 71 height 24
click at [1534, 114] on button "Analyse" at bounding box center [1519, 118] width 71 height 24
click at [1530, 183] on button "Tags" at bounding box center [1526, 177] width 57 height 24
